Goal: Register for event/course

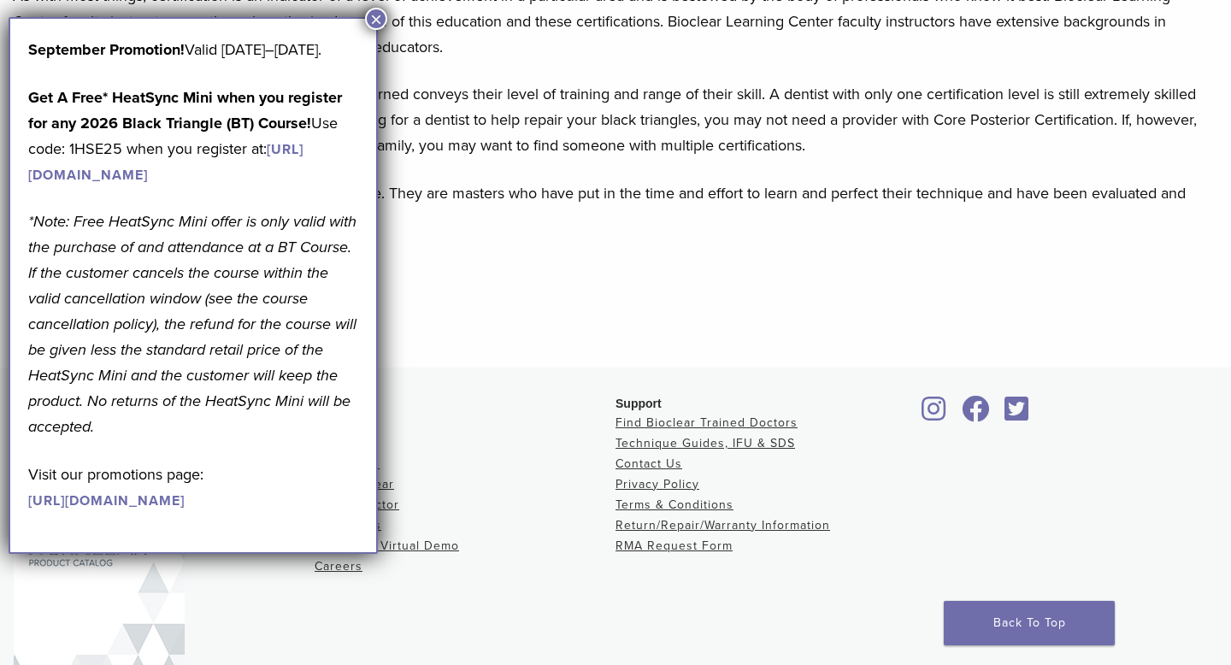
scroll to position [1764, 0]
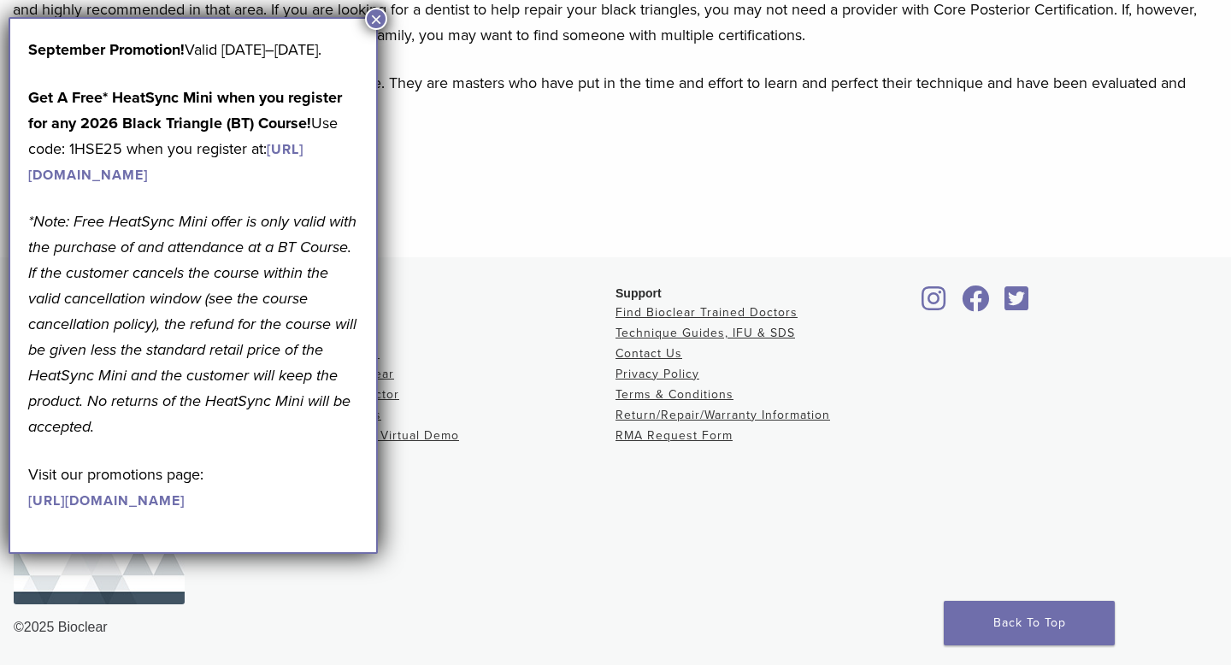
click at [371, 13] on button "×" at bounding box center [376, 19] width 22 height 22
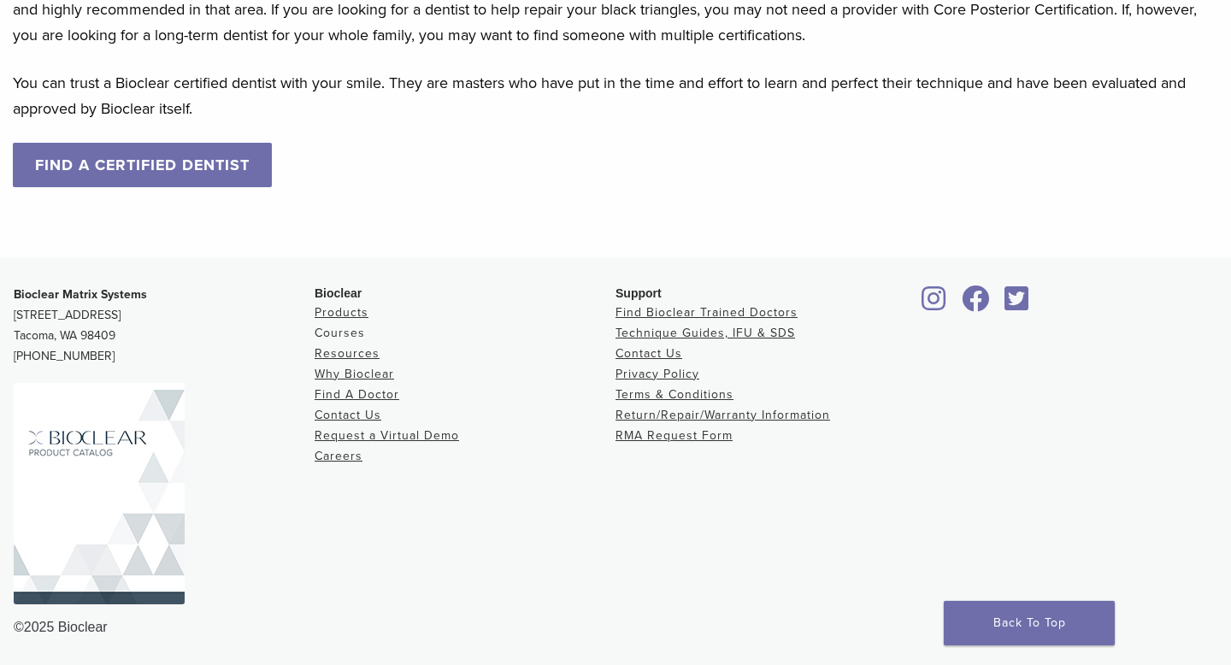
click at [344, 328] on link "Courses" at bounding box center [340, 333] width 50 height 15
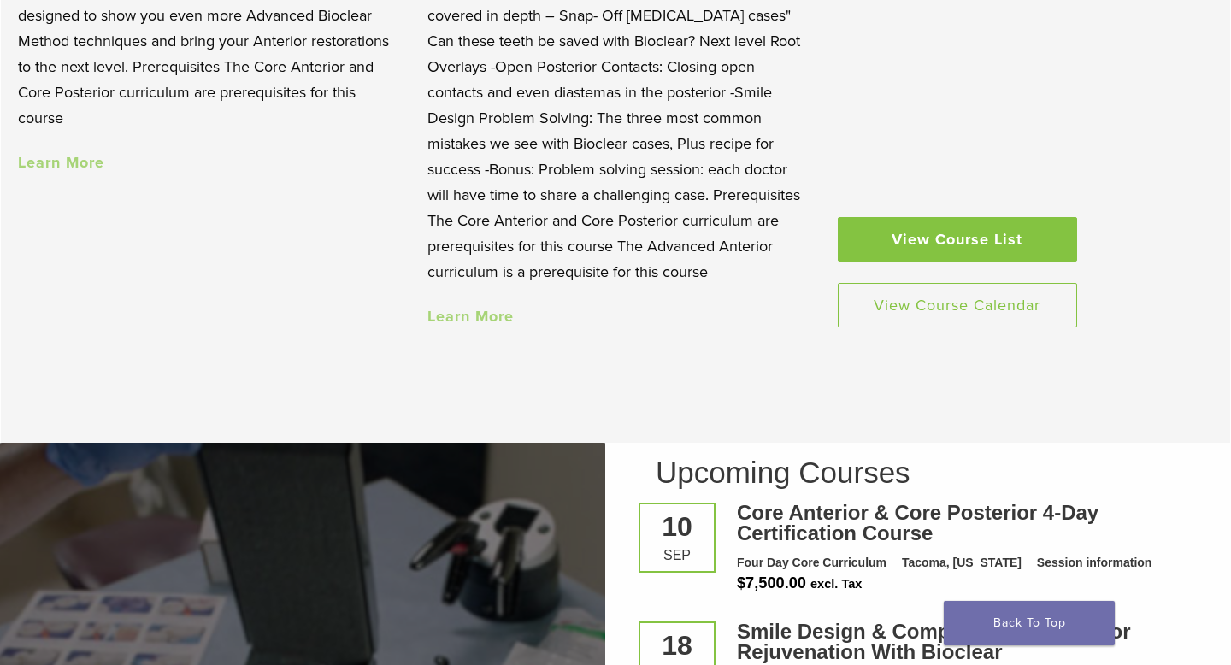
scroll to position [1719, 0]
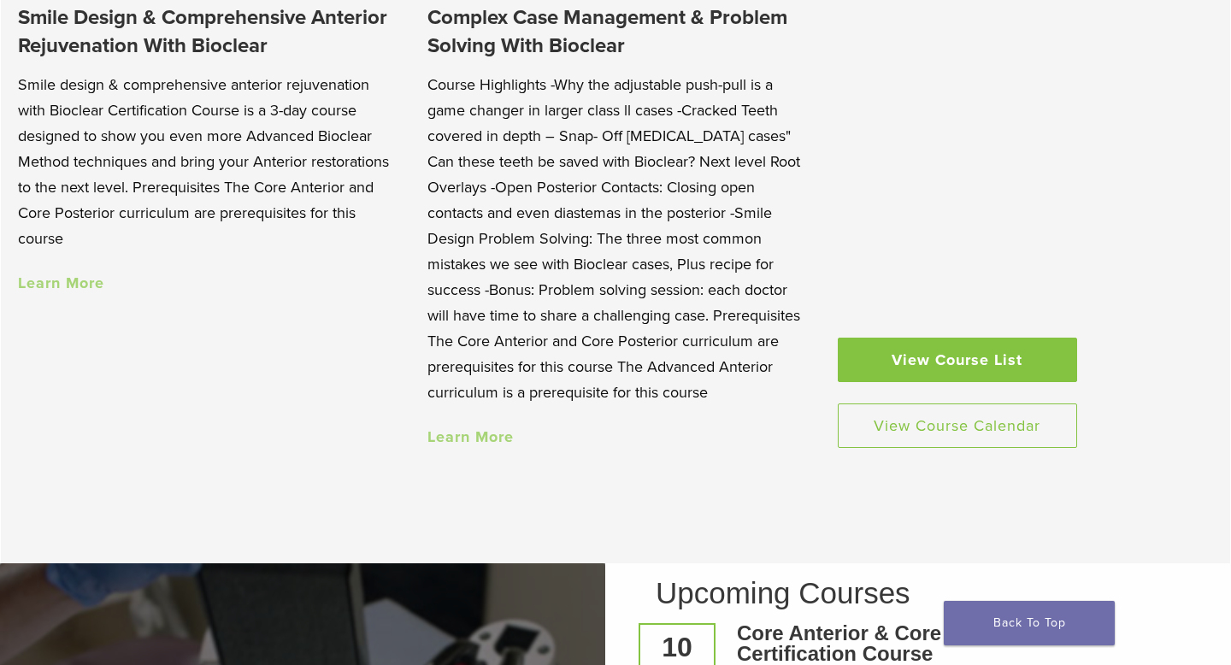
click at [984, 352] on link "View Course List" at bounding box center [957, 360] width 239 height 44
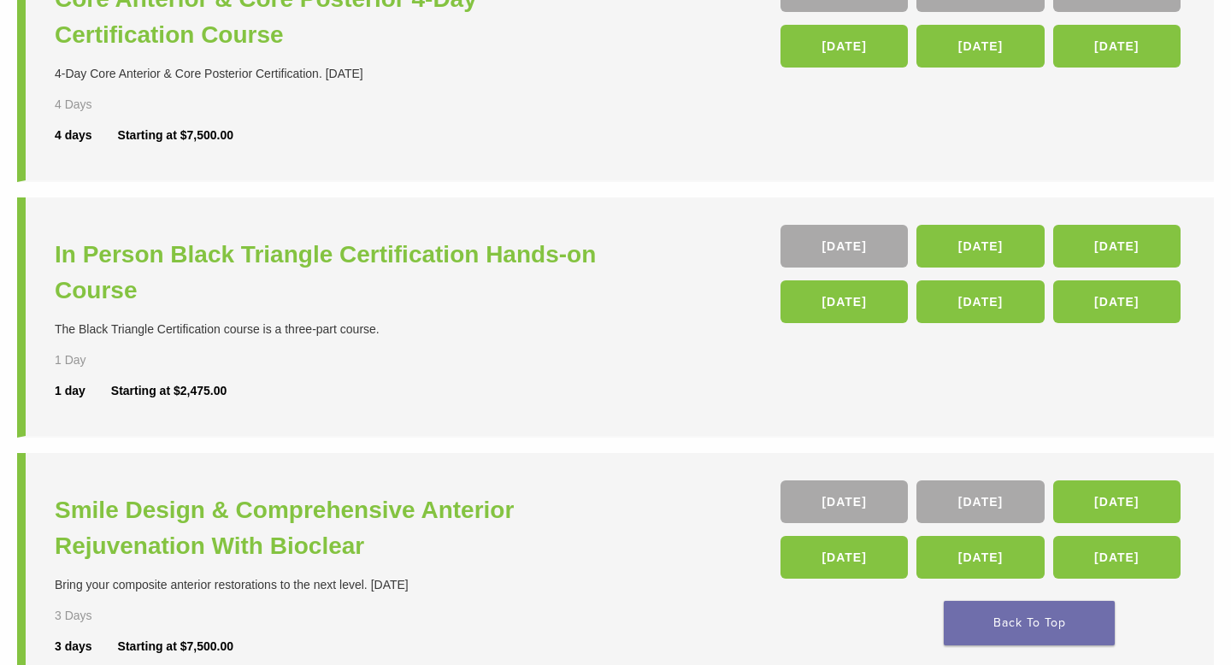
scroll to position [510, 0]
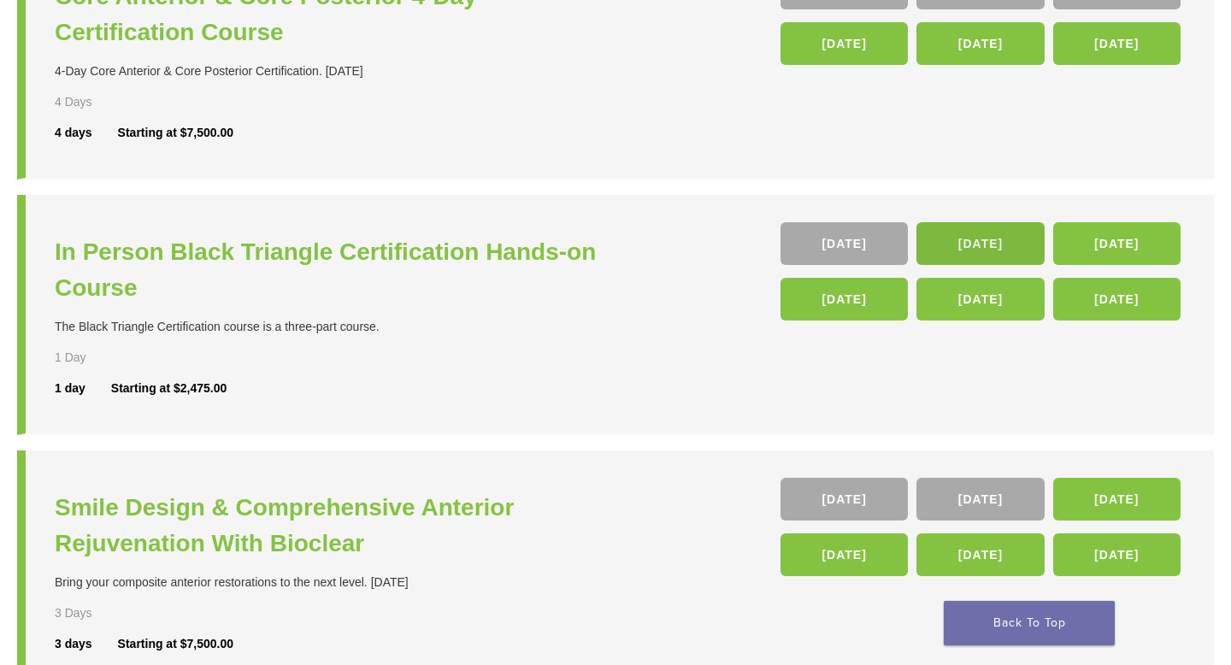
click at [984, 237] on link "14 Nov" at bounding box center [980, 243] width 127 height 43
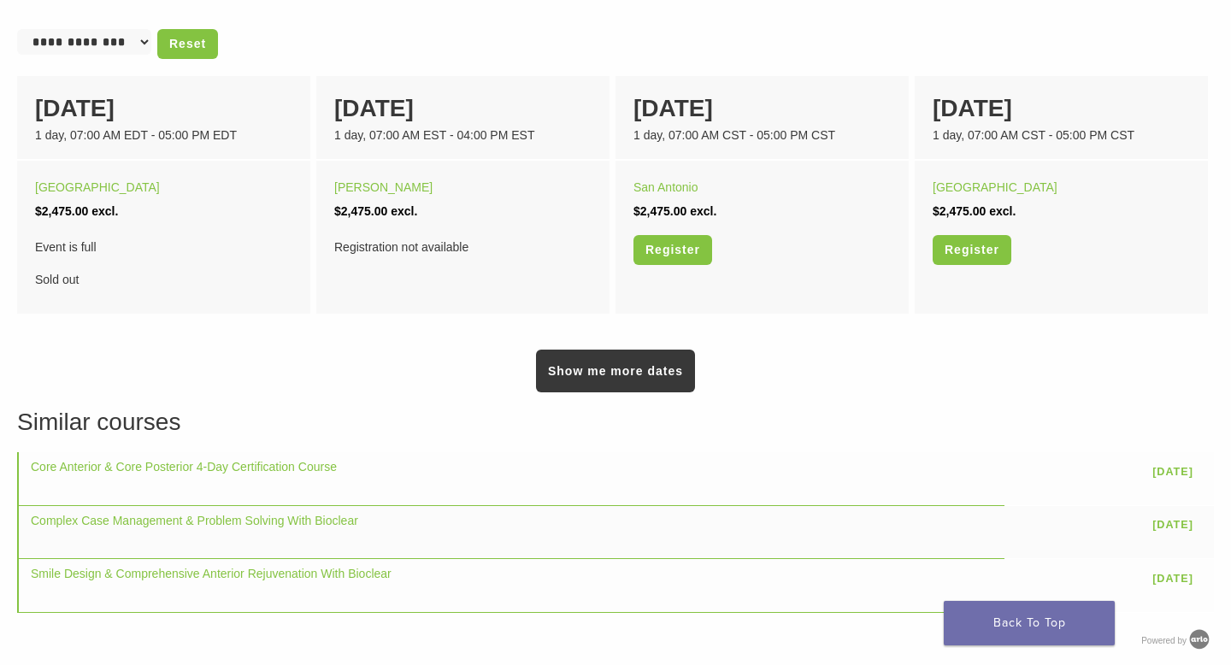
scroll to position [1459, 0]
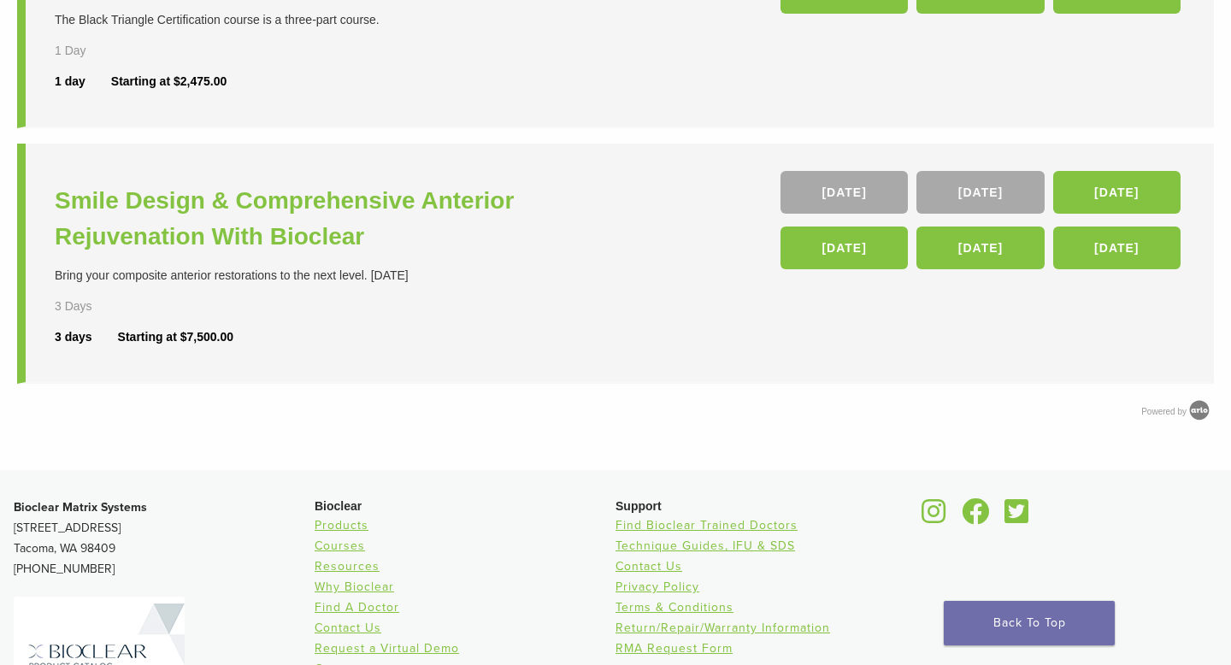
scroll to position [558, 0]
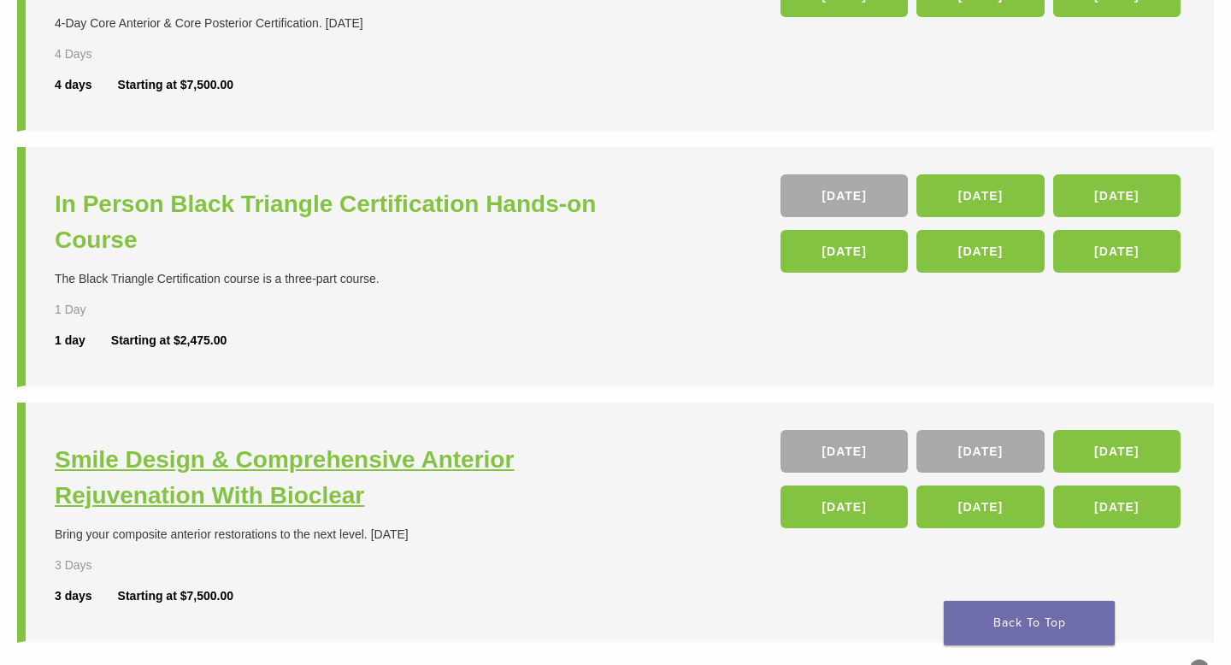
click at [197, 487] on h3 "Smile Design & Comprehensive Anterior Rejuvenation With Bioclear" at bounding box center [337, 478] width 565 height 72
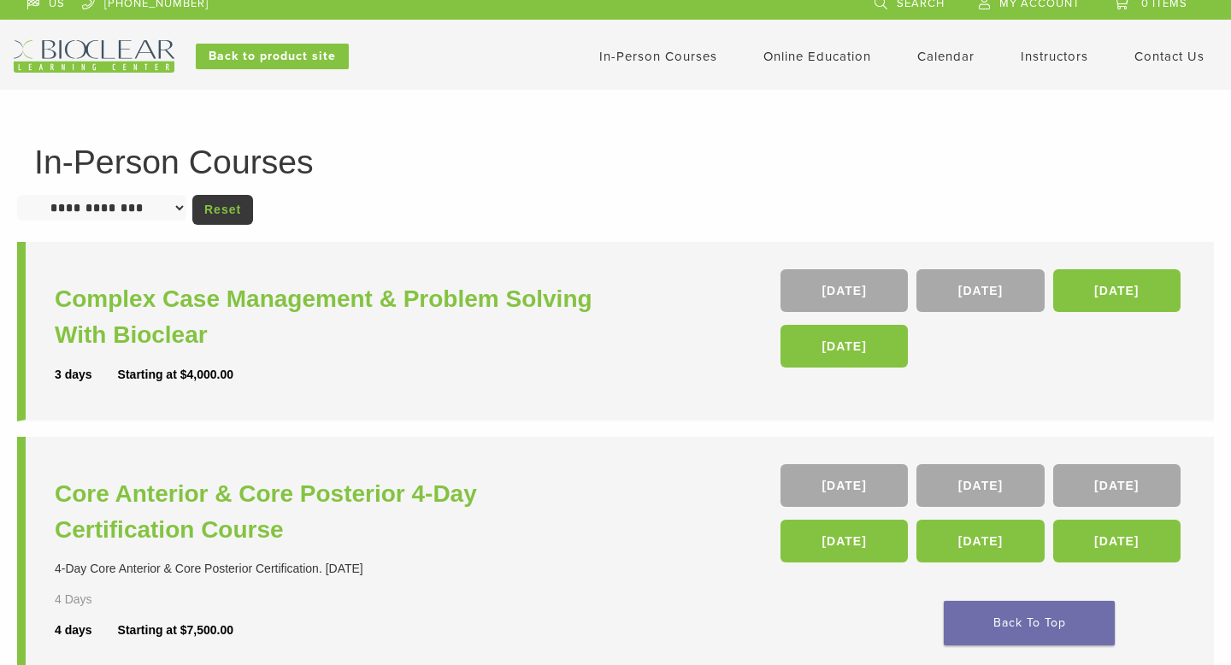
scroll to position [8, 0]
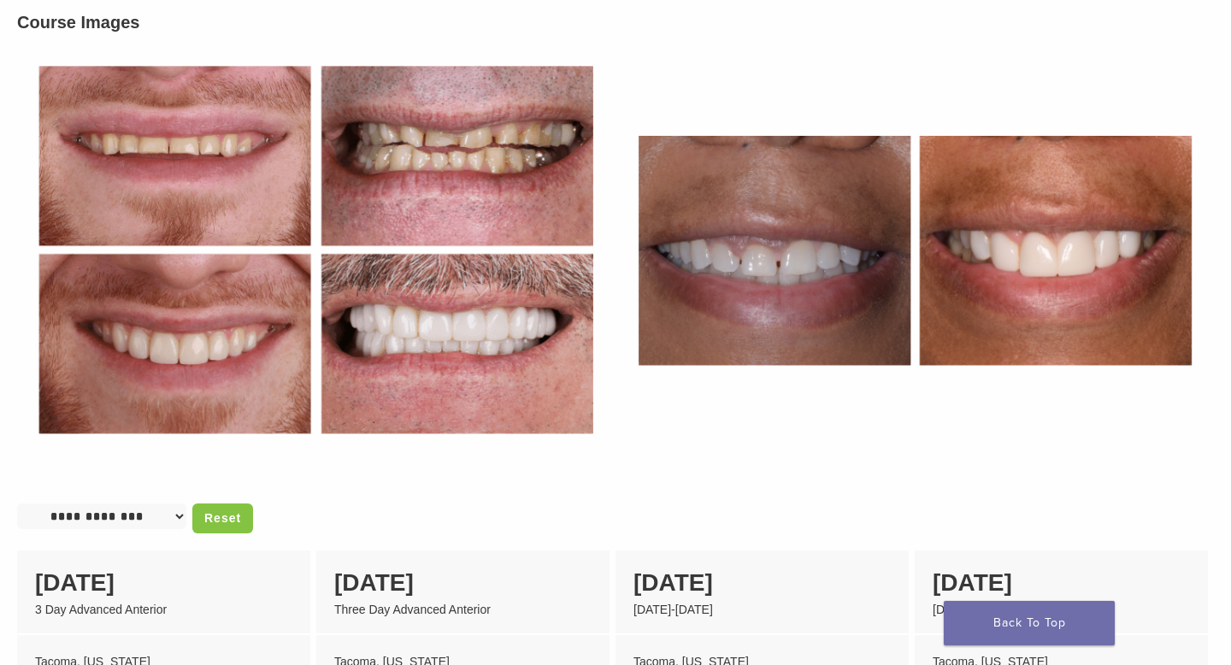
scroll to position [786, 0]
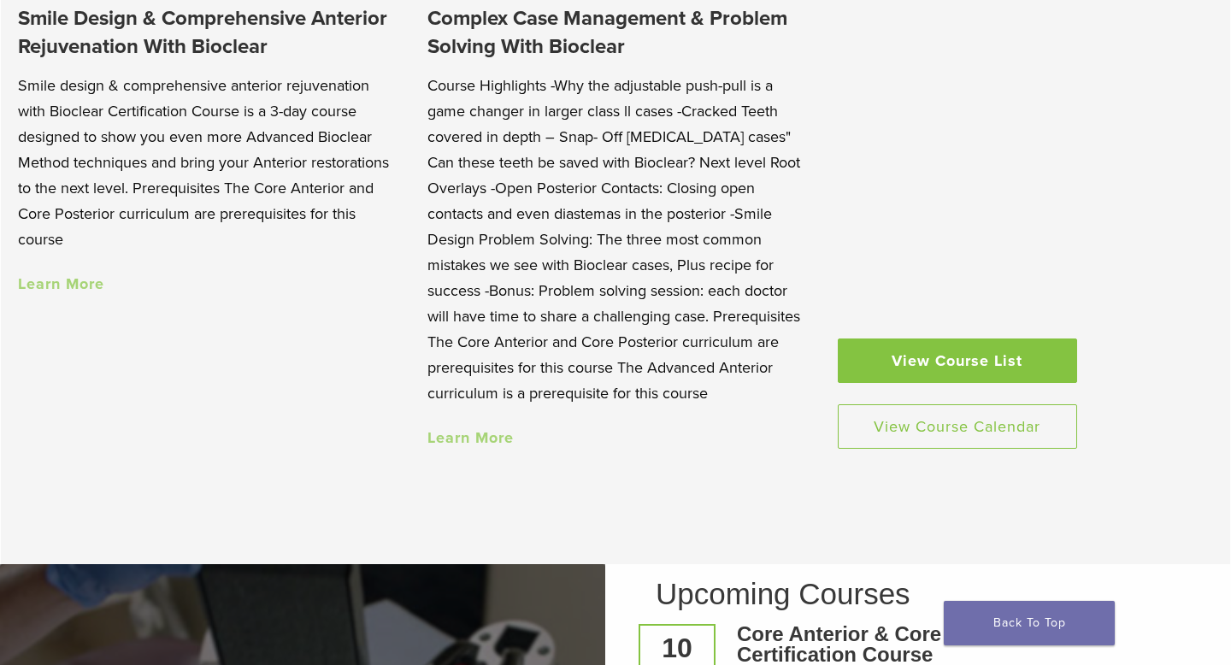
scroll to position [1719, 0]
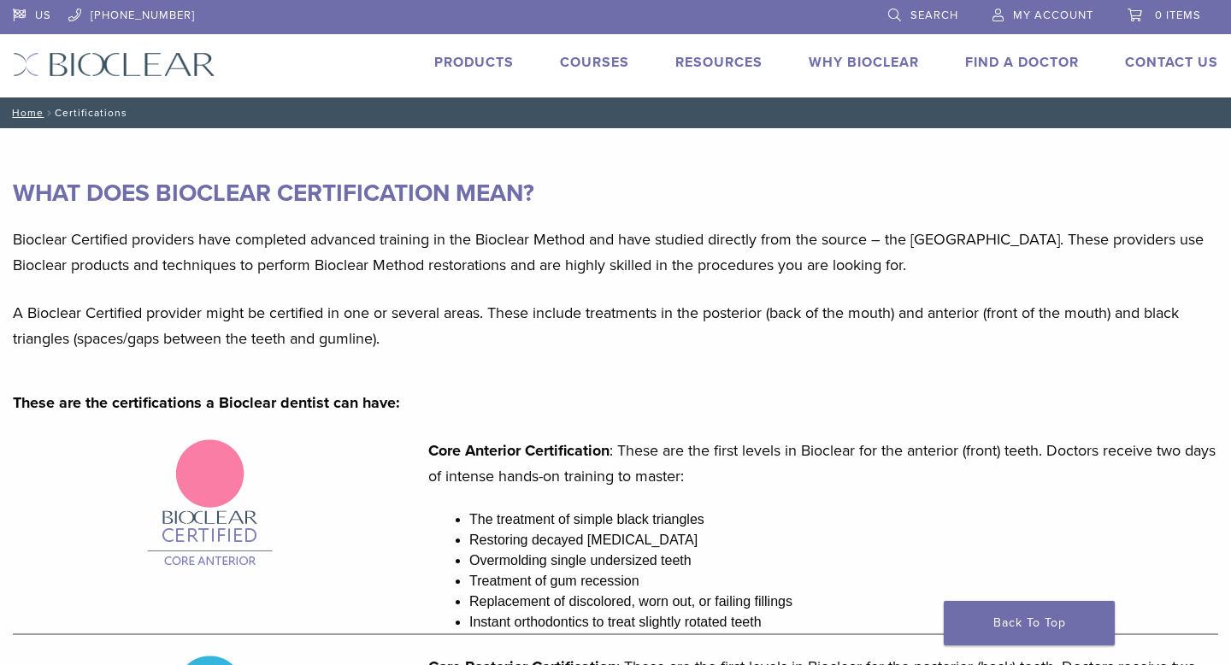
click at [494, 67] on link "Products" at bounding box center [474, 62] width 80 height 17
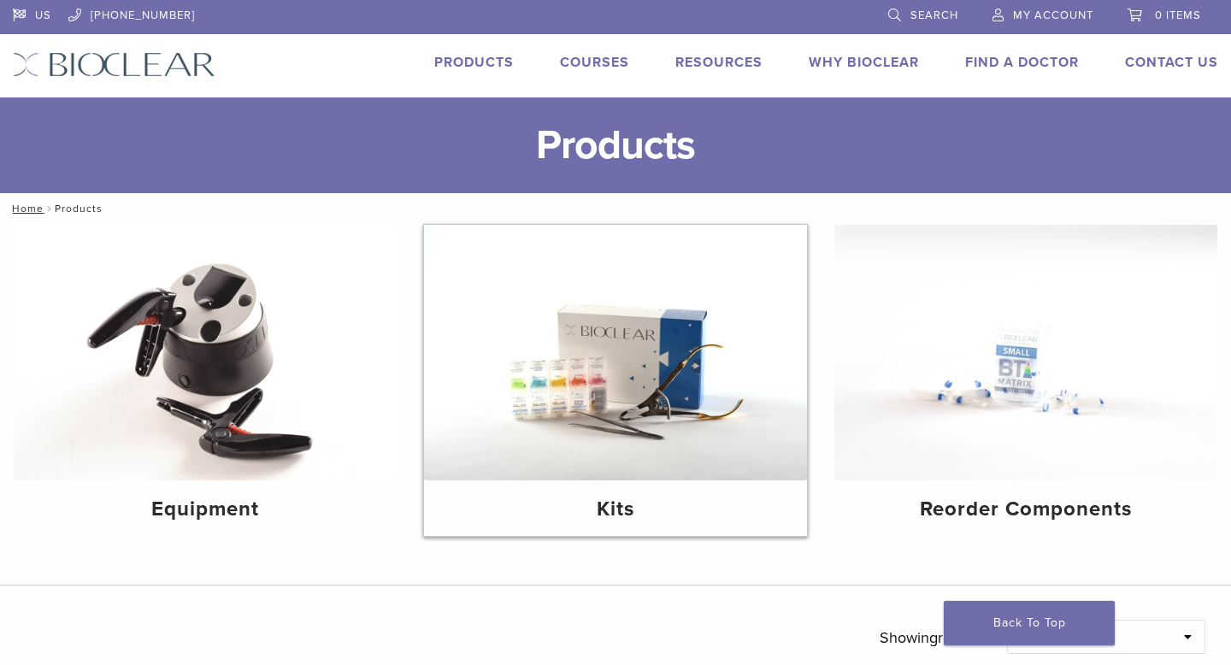
click at [564, 392] on img at bounding box center [615, 353] width 383 height 256
click at [866, 61] on link "Why Bioclear" at bounding box center [864, 62] width 110 height 17
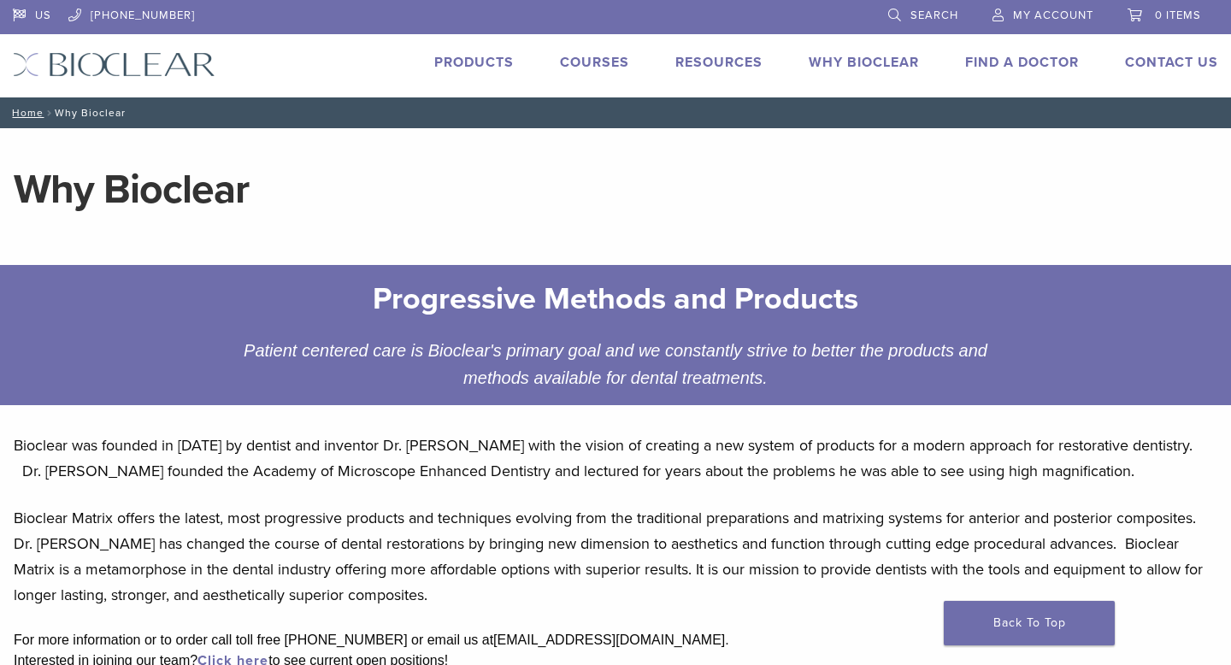
click at [593, 60] on link "Courses" at bounding box center [594, 62] width 69 height 17
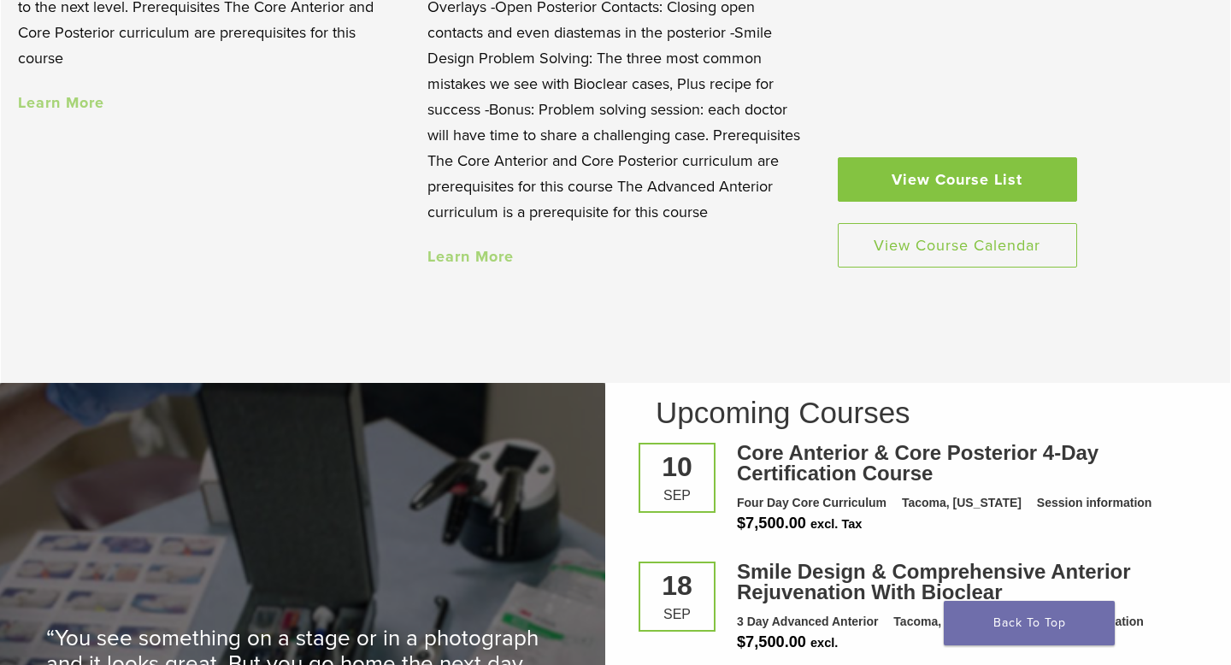
scroll to position [1824, 0]
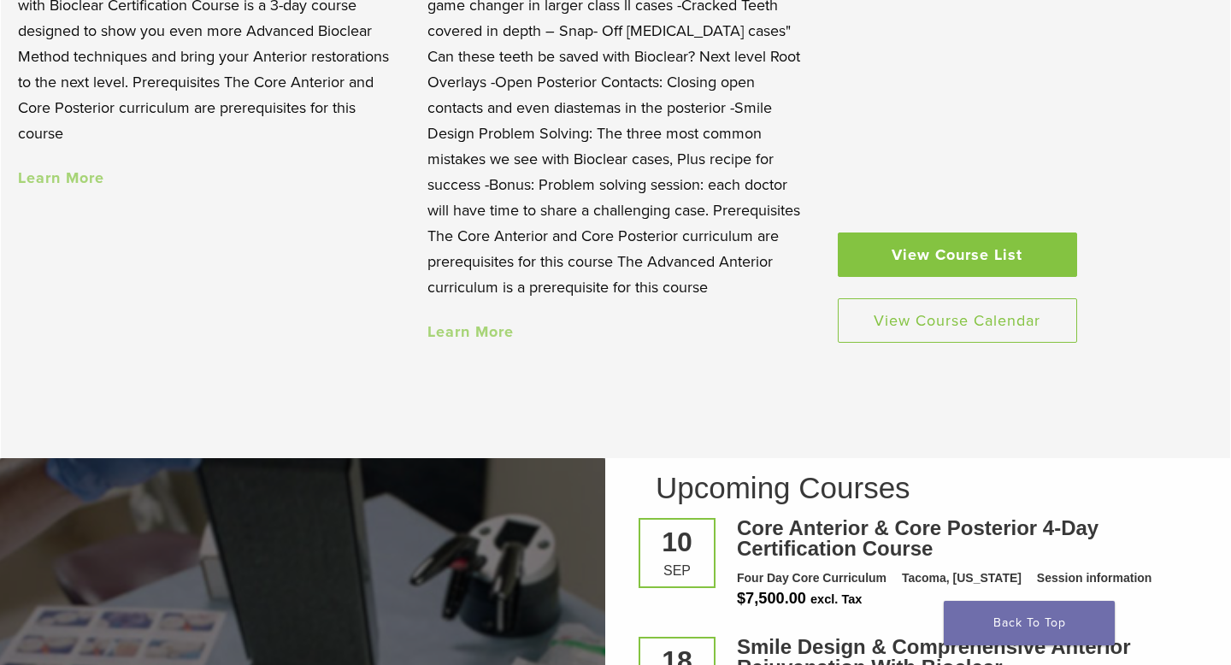
click at [965, 242] on link "View Course List" at bounding box center [957, 255] width 239 height 44
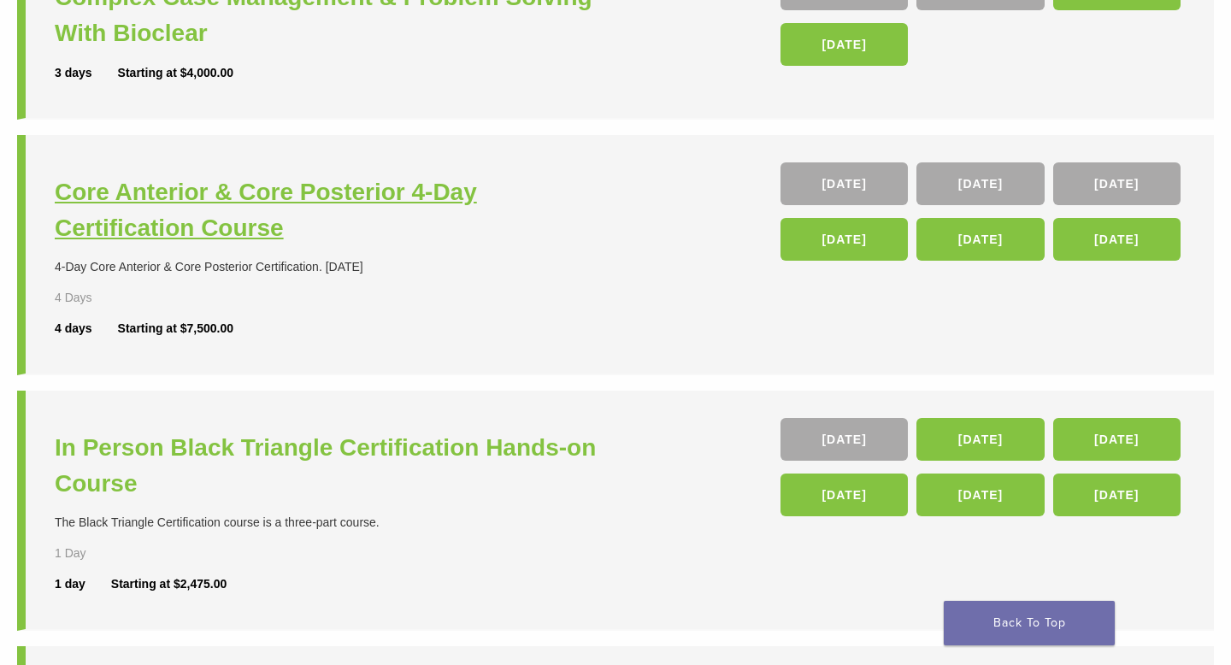
scroll to position [309, 0]
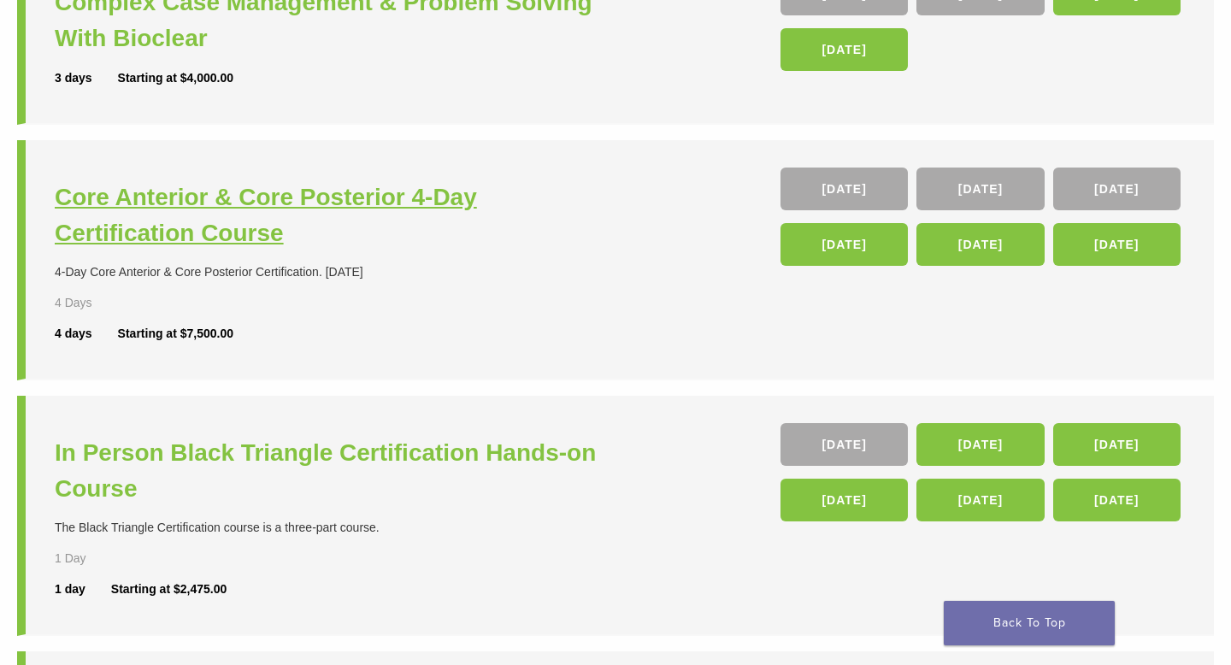
click at [392, 187] on h3 "Core Anterior & Core Posterior 4-Day Certification Course" at bounding box center [337, 216] width 565 height 72
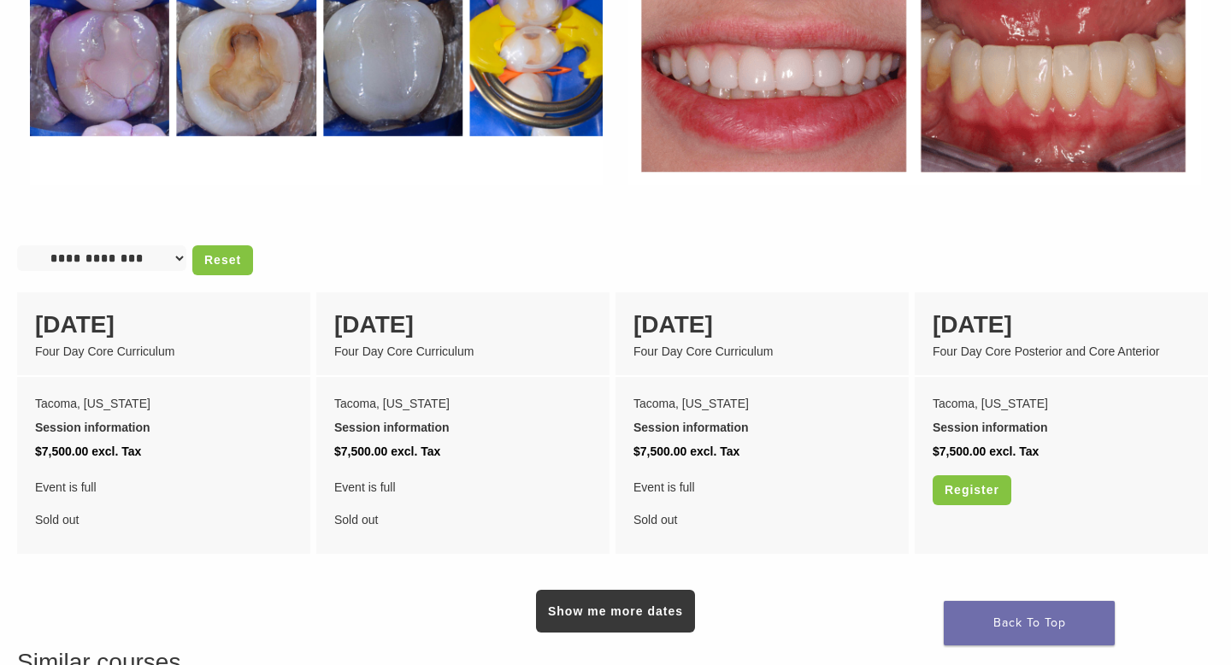
scroll to position [1284, 0]
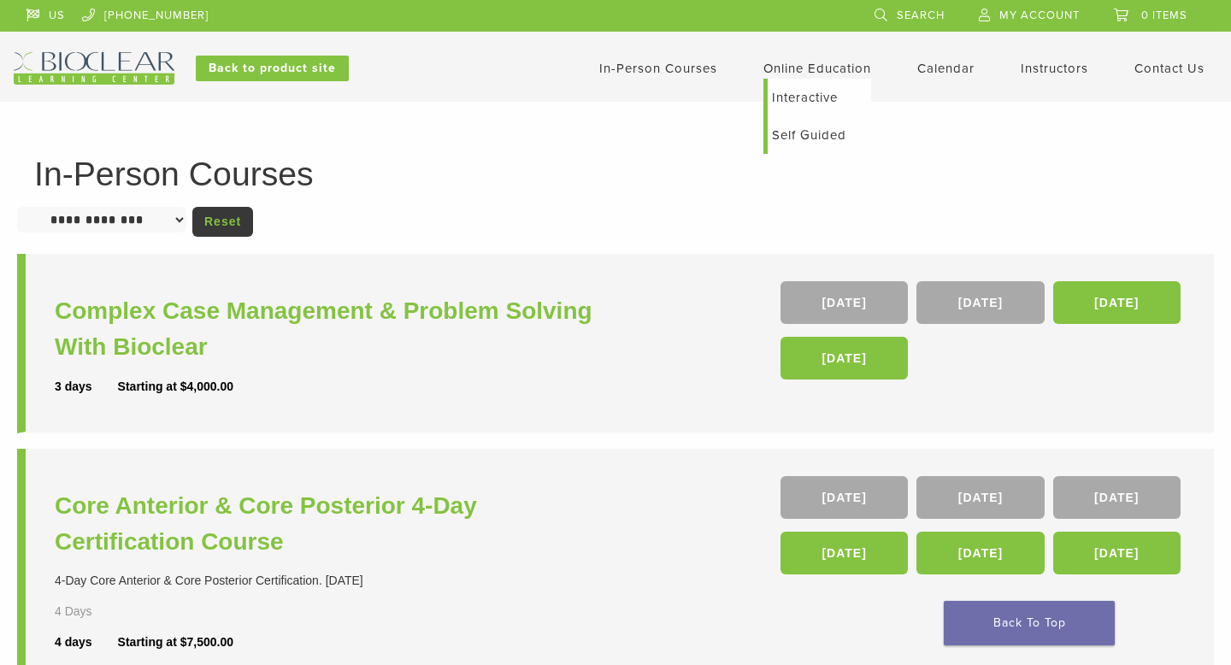
click at [799, 133] on link "Self Guided" at bounding box center [819, 135] width 103 height 38
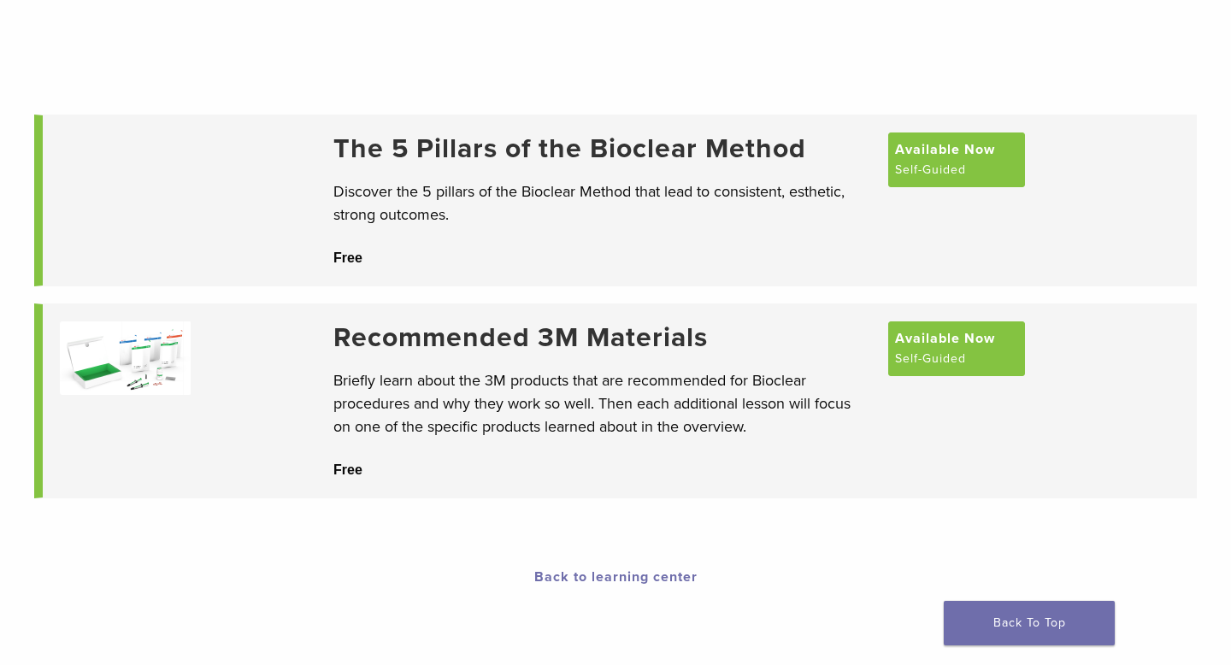
scroll to position [119, 0]
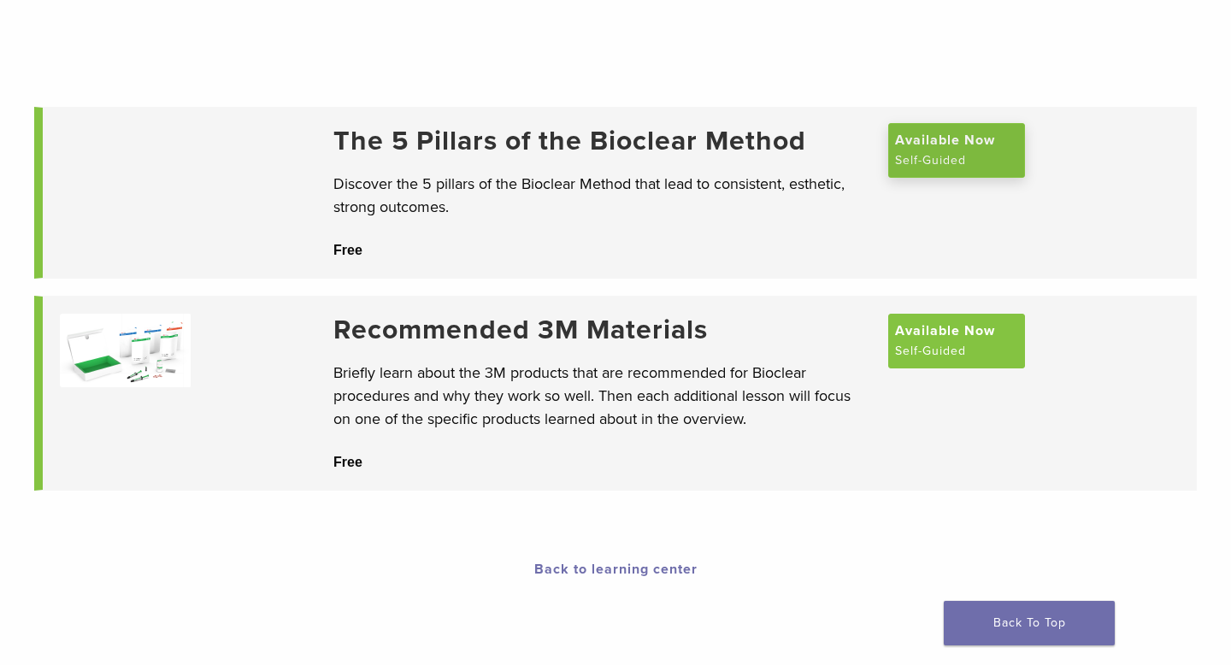
click at [962, 151] on span "Available Now" at bounding box center [945, 140] width 100 height 21
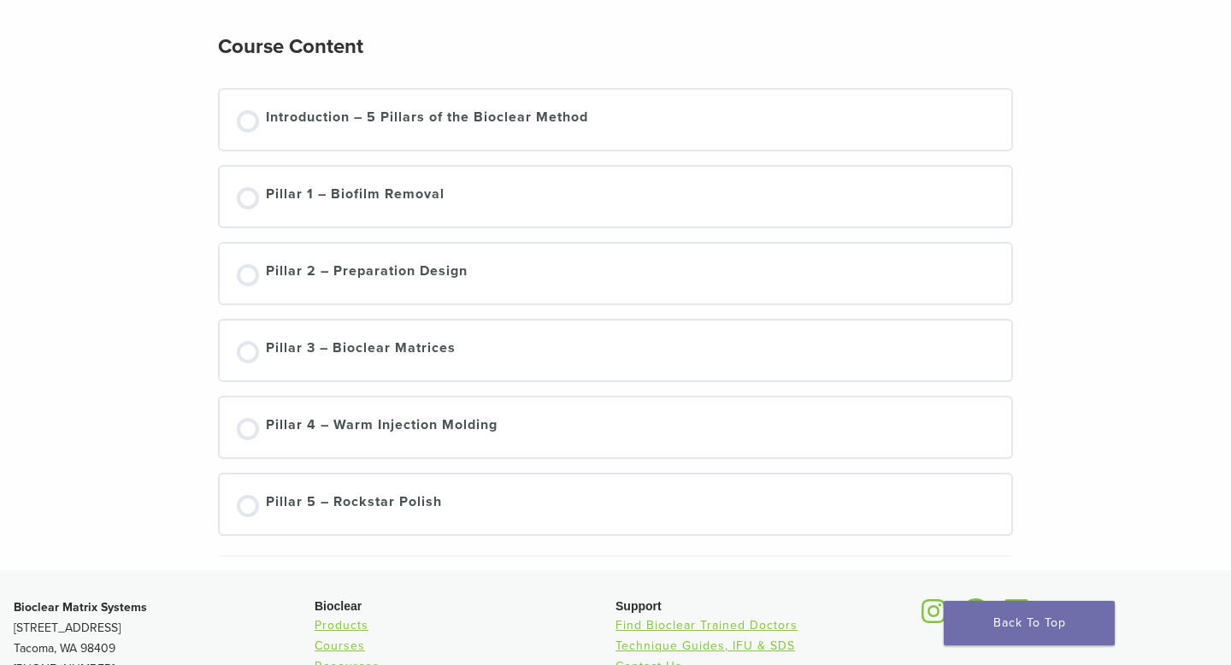
scroll to position [254, 0]
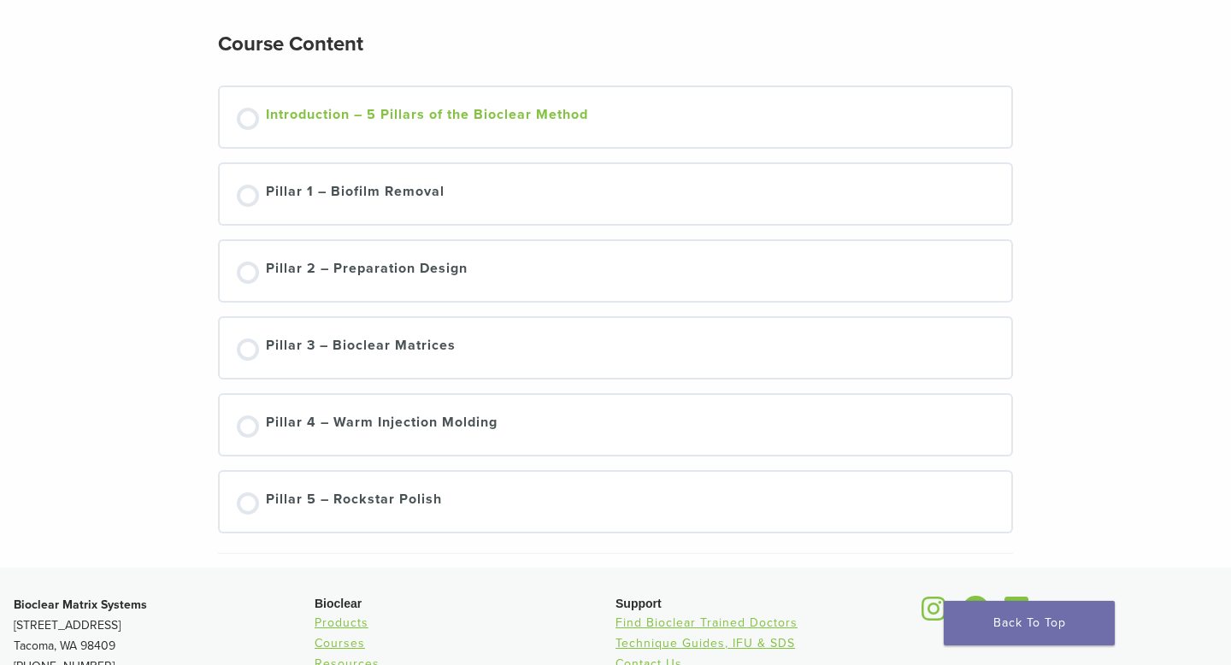
click at [577, 114] on div "Introduction – 5 Pillars of the Bioclear Method" at bounding box center [427, 117] width 322 height 26
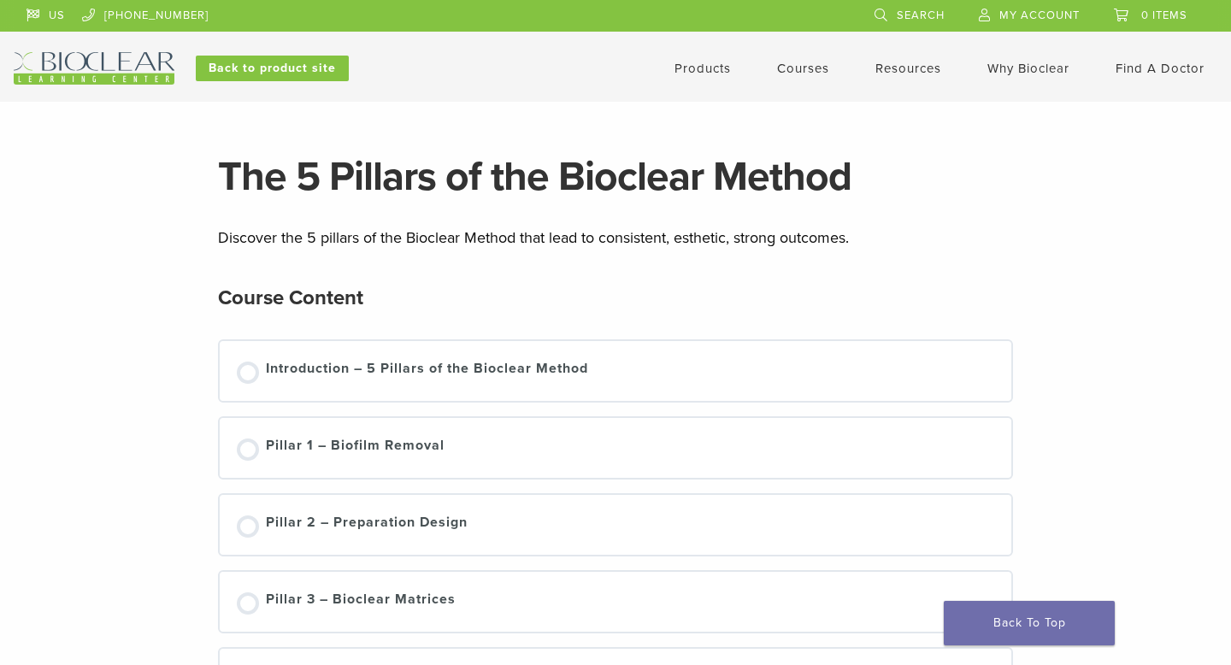
click at [797, 74] on link "Courses" at bounding box center [803, 68] width 52 height 15
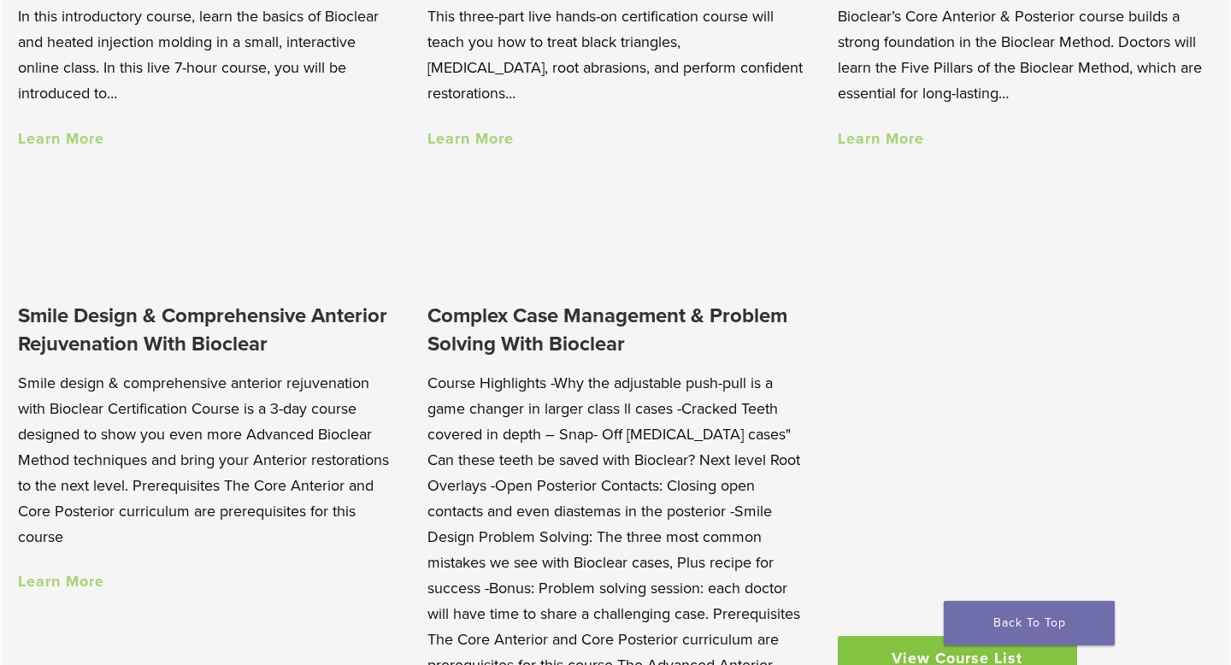
scroll to position [1419, 0]
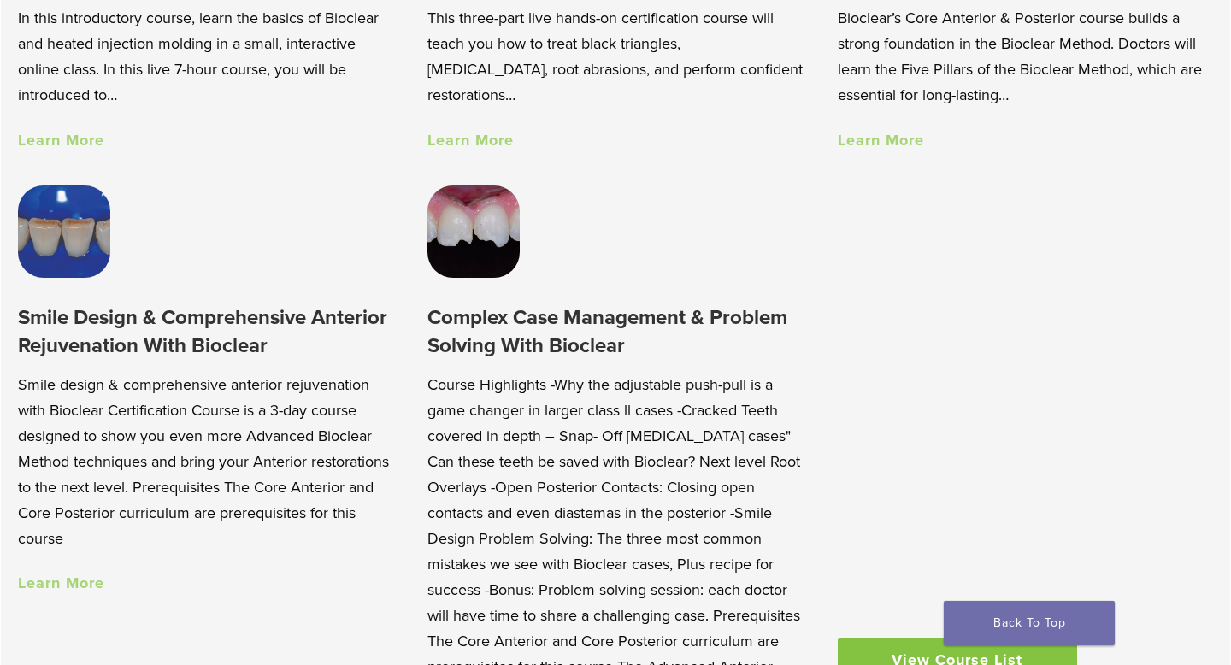
click at [59, 223] on img at bounding box center [64, 232] width 92 height 92
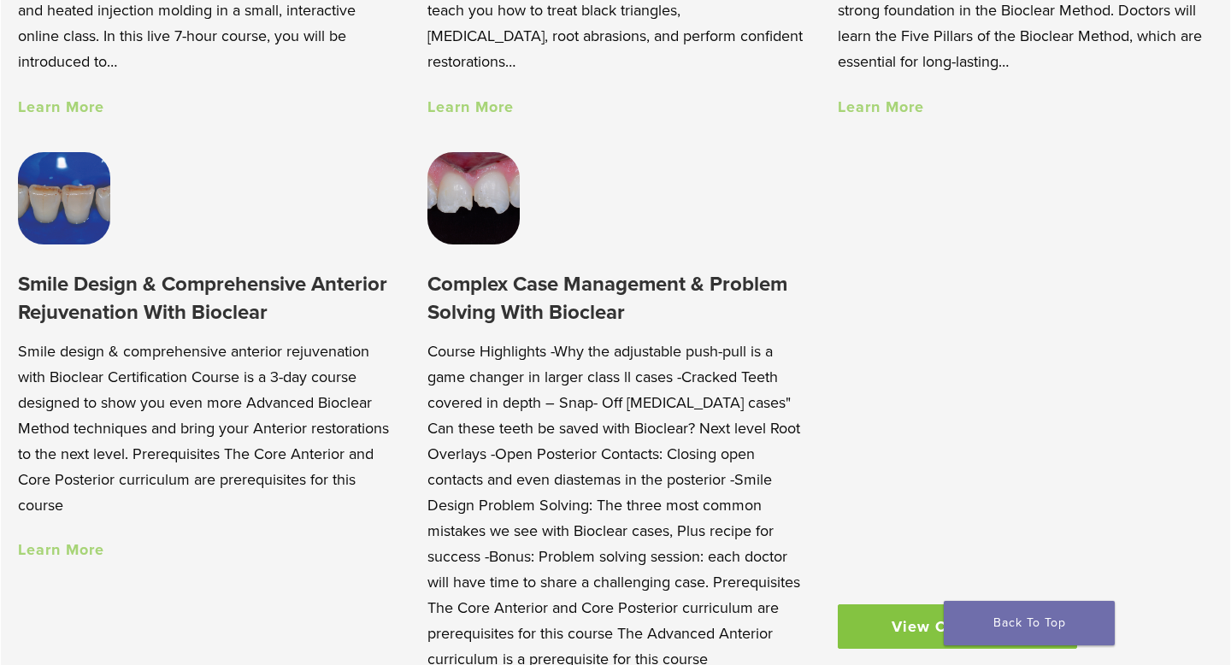
scroll to position [1457, 0]
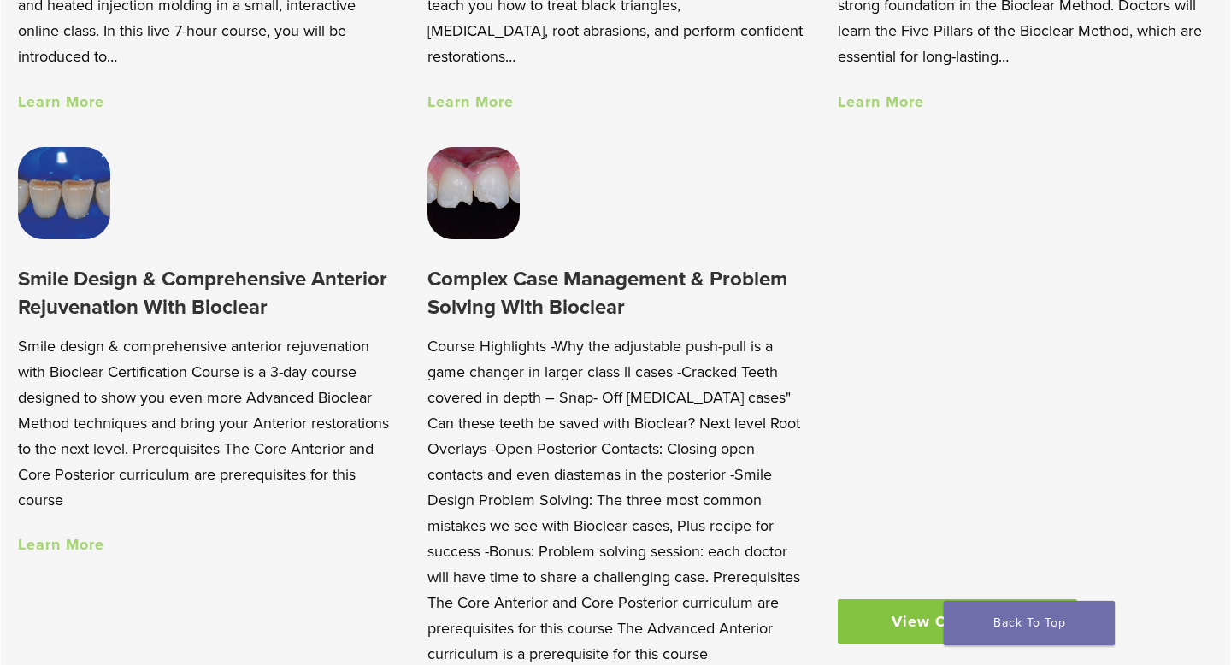
click at [502, 188] on img at bounding box center [474, 193] width 92 height 92
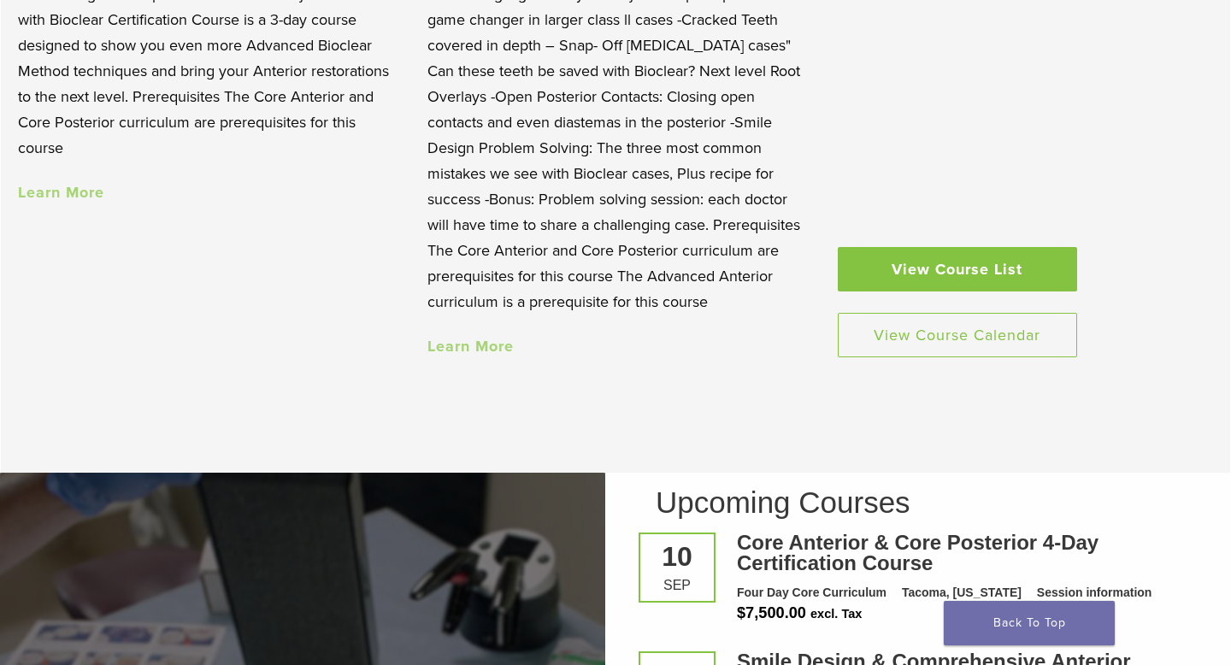
scroll to position [1851, 0]
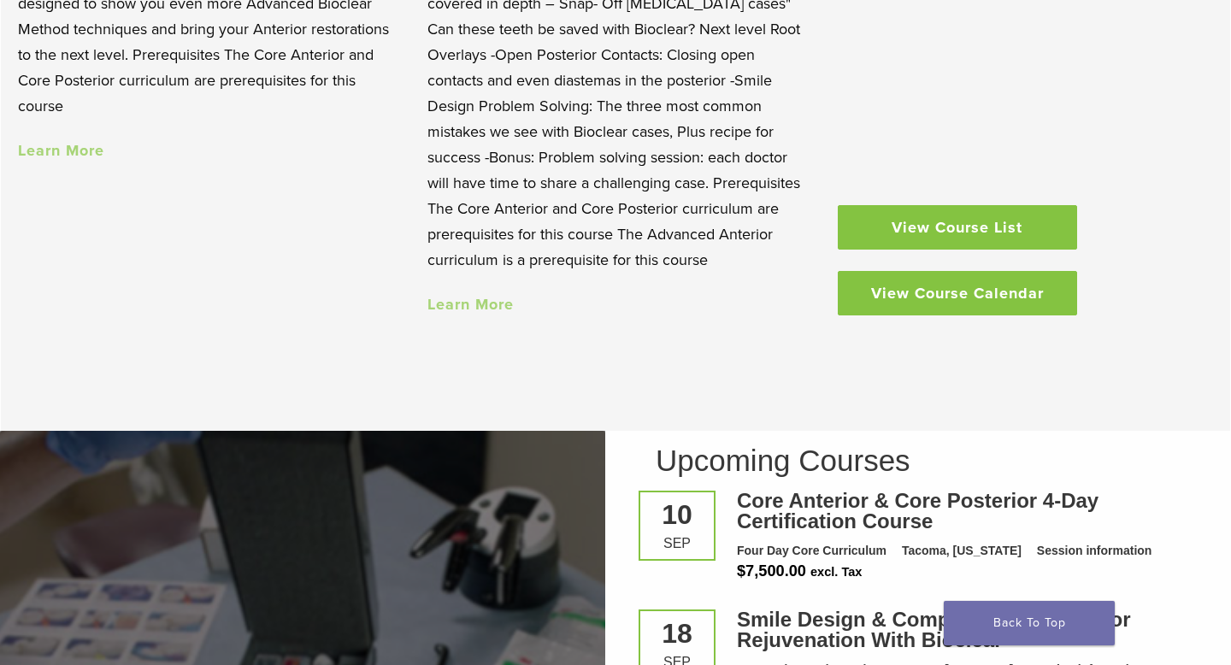
click at [935, 298] on link "View Course Calendar" at bounding box center [957, 293] width 239 height 44
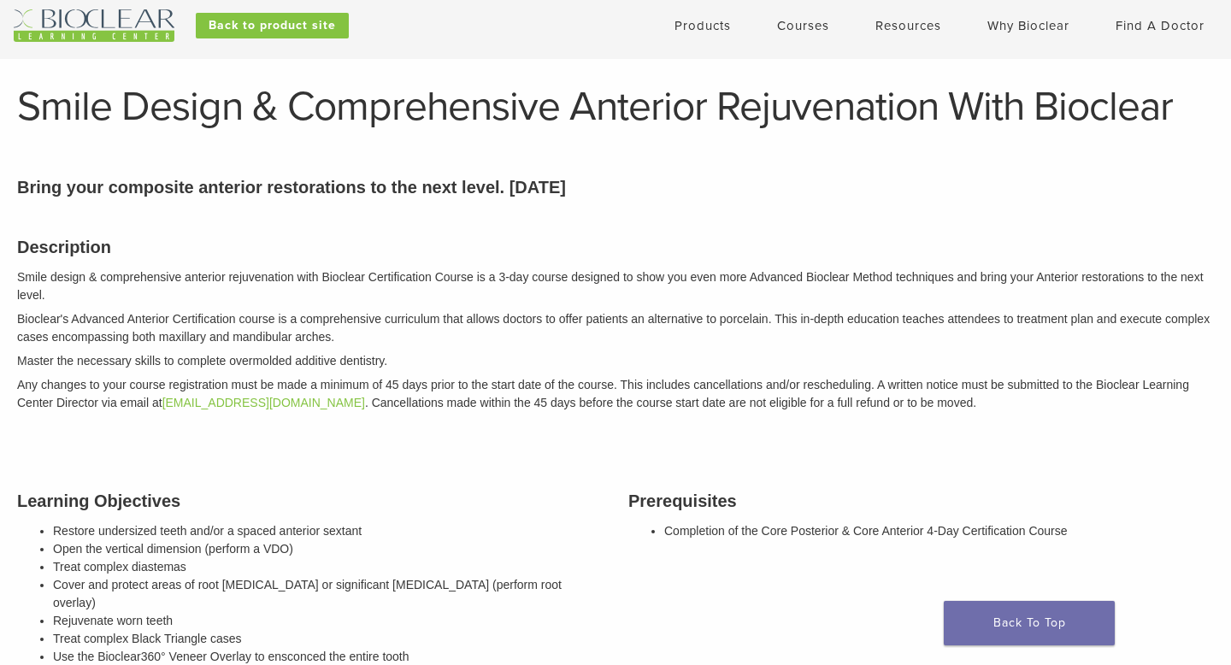
scroll to position [44, 0]
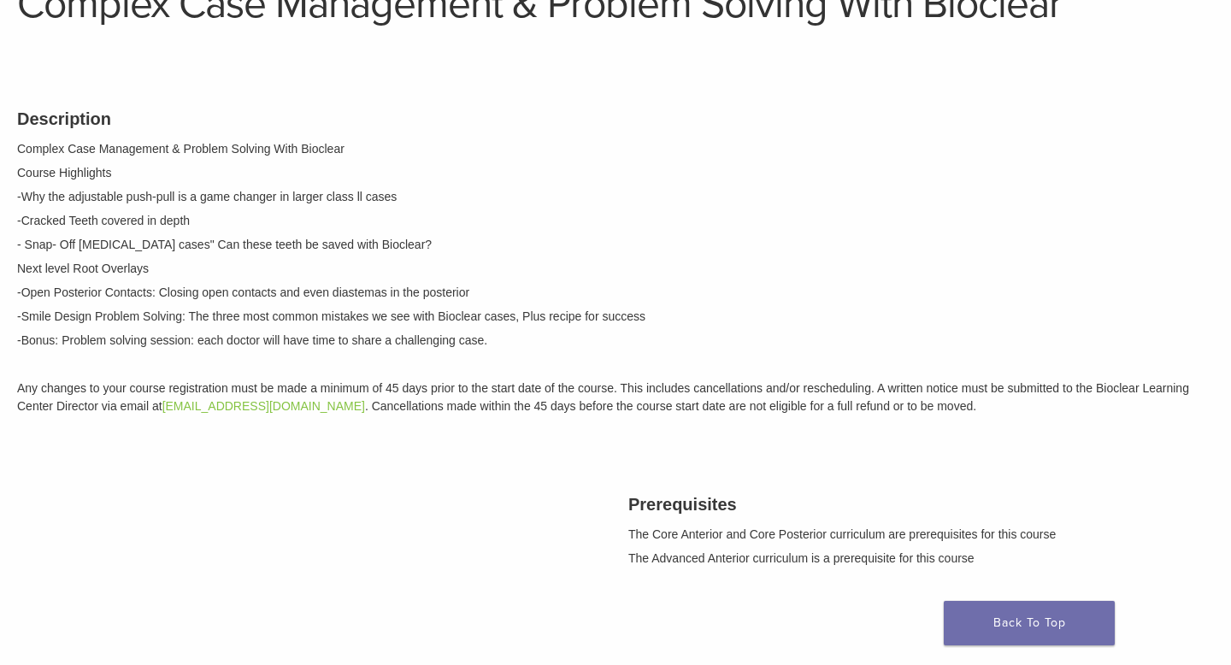
scroll to position [144, 0]
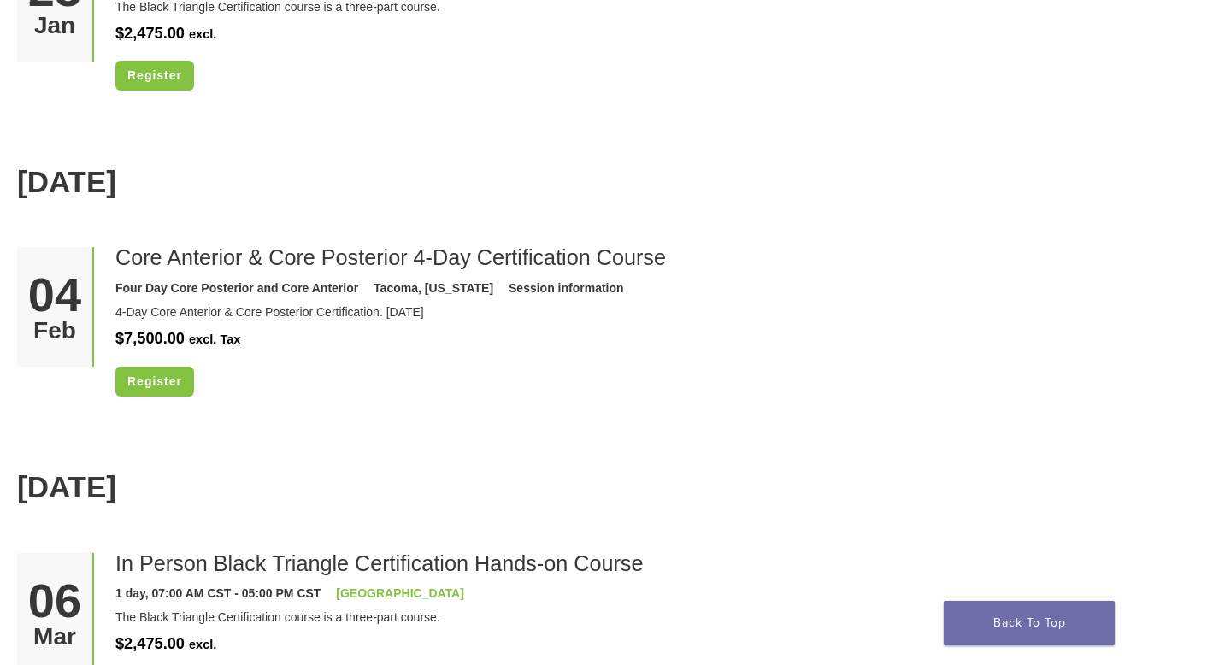
scroll to position [3144, 0]
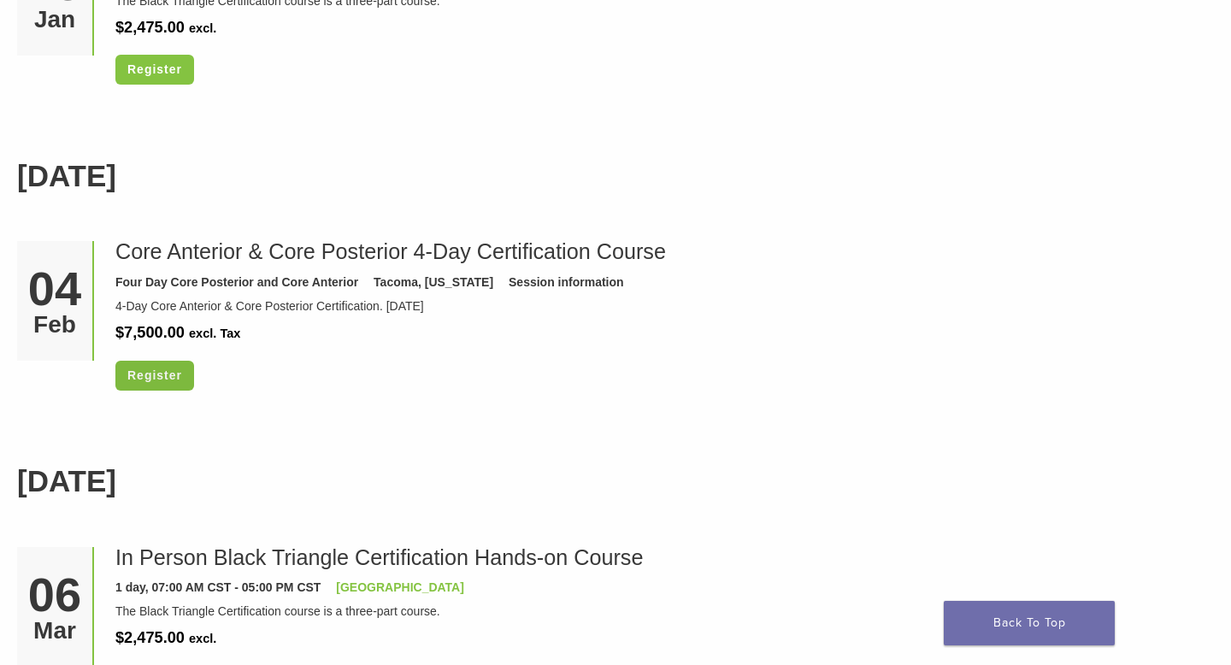
click at [182, 385] on link "Register" at bounding box center [154, 376] width 79 height 30
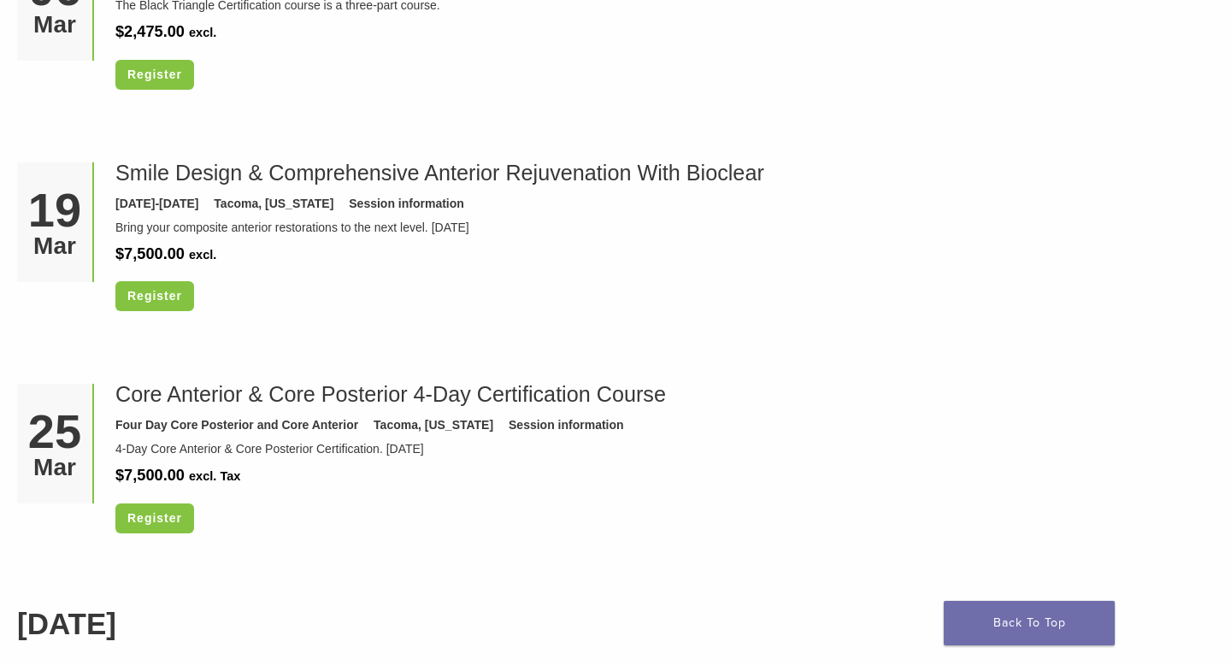
scroll to position [3764, 0]
